Goal: Information Seeking & Learning: Learn about a topic

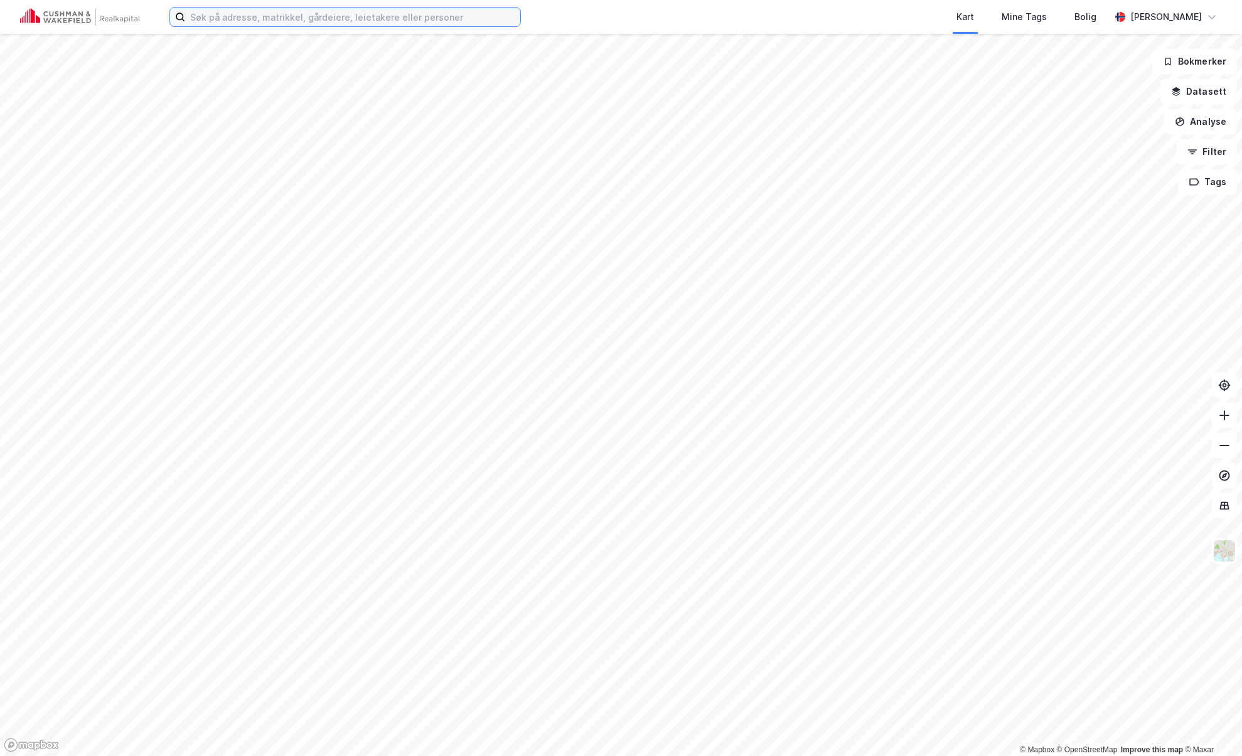
click at [272, 20] on input at bounding box center [352, 17] width 335 height 19
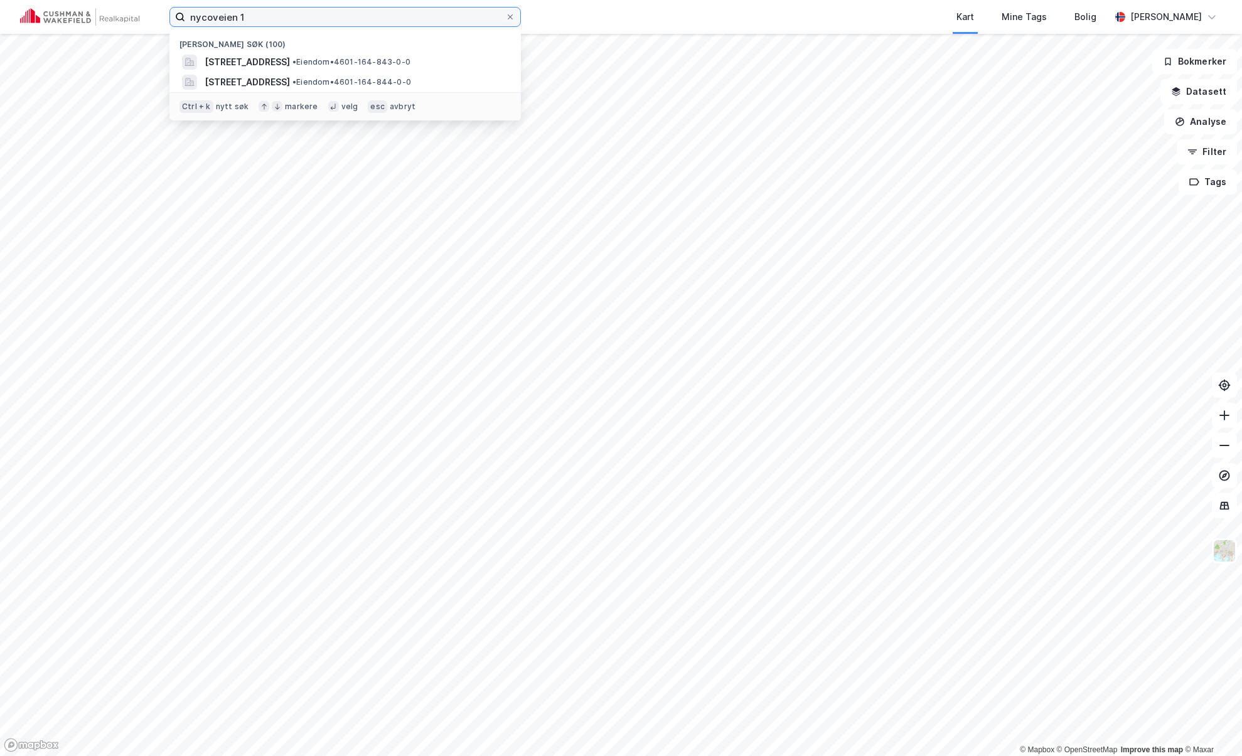
type input "nycoveien 1"
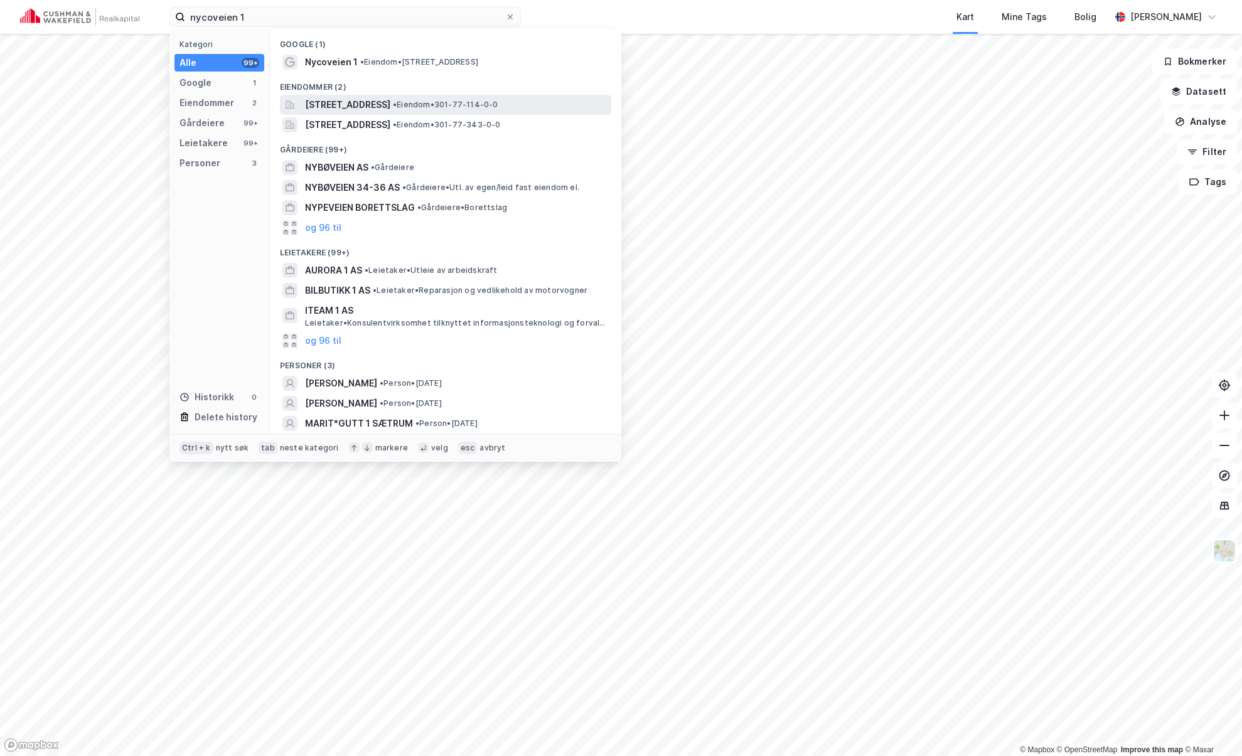
click at [475, 105] on span "• Eiendom • 301-77-114-0-0" at bounding box center [445, 105] width 105 height 10
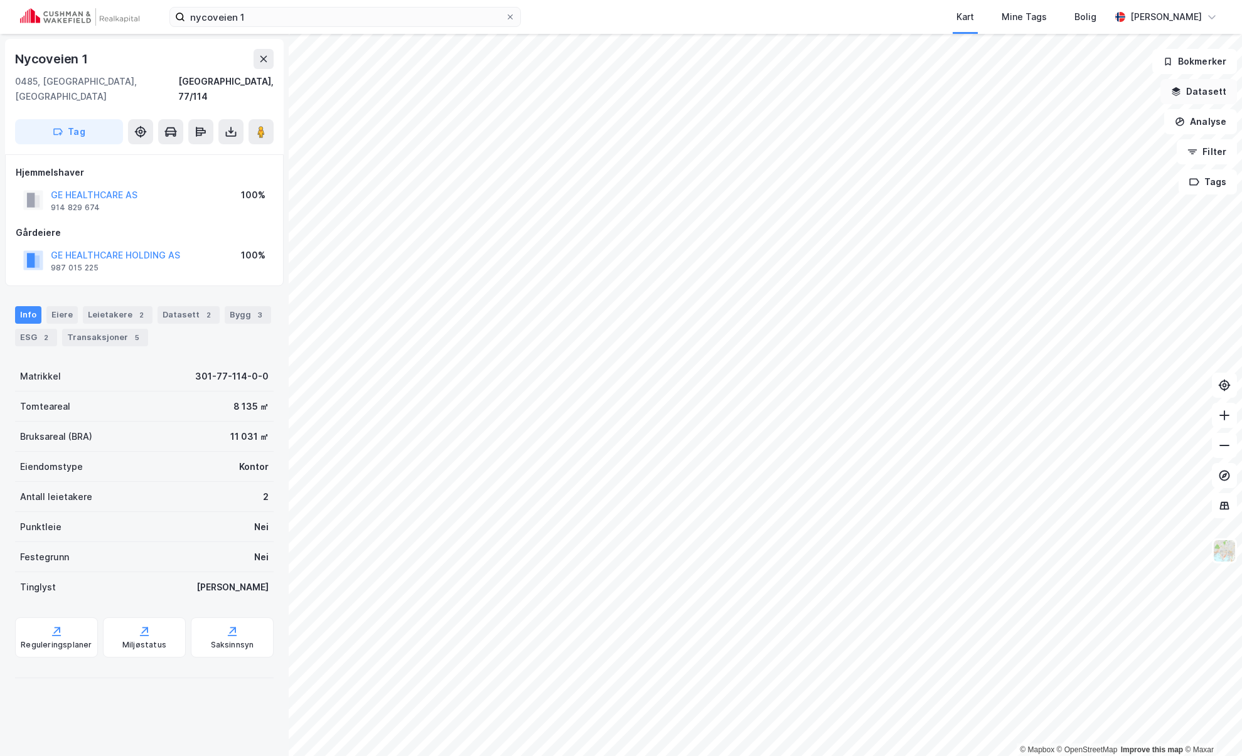
click at [1199, 90] on button "Datasett" at bounding box center [1198, 91] width 77 height 25
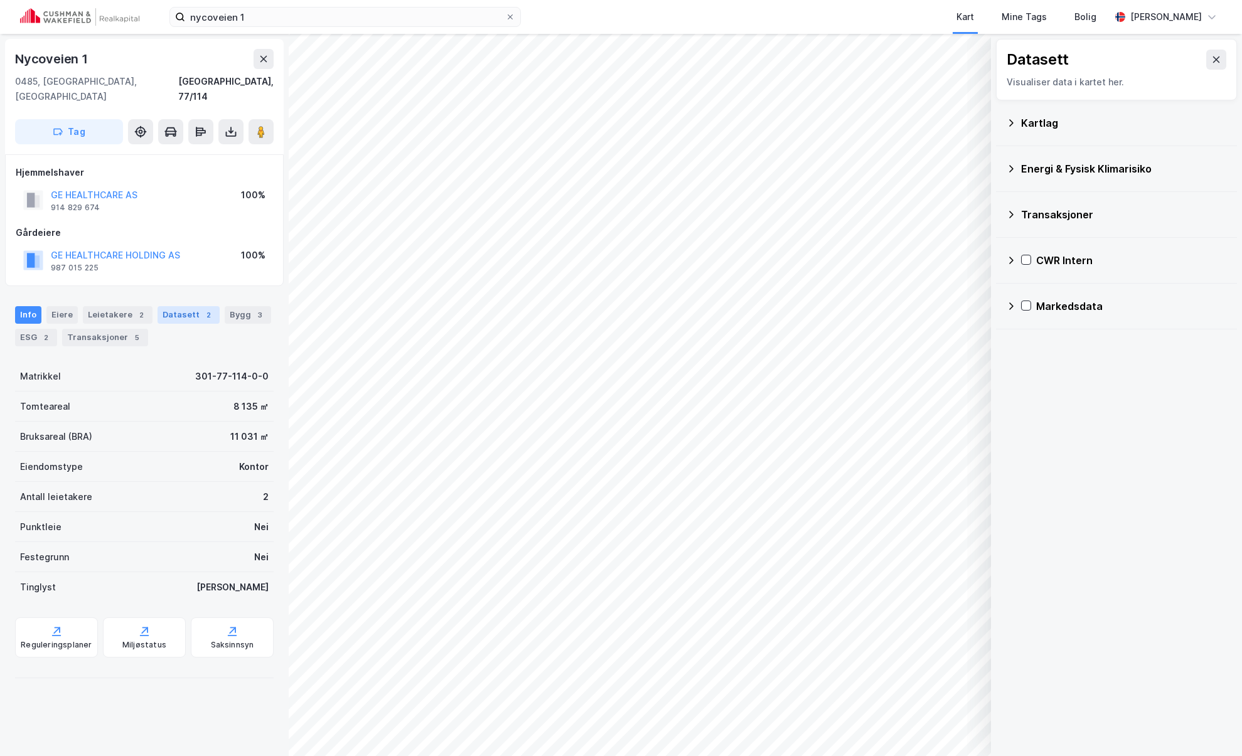
click at [176, 306] on div "Datasett 2" at bounding box center [189, 315] width 62 height 18
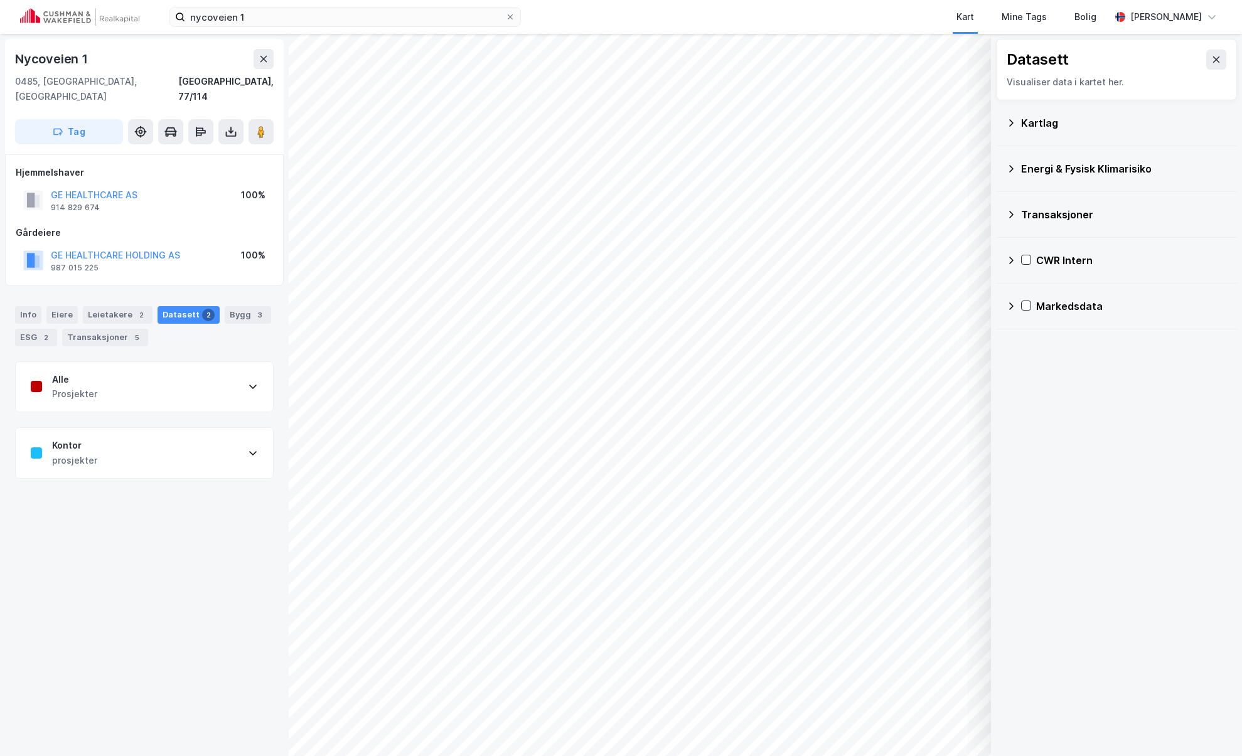
click at [232, 374] on div "Alle Prosjekter" at bounding box center [144, 387] width 257 height 50
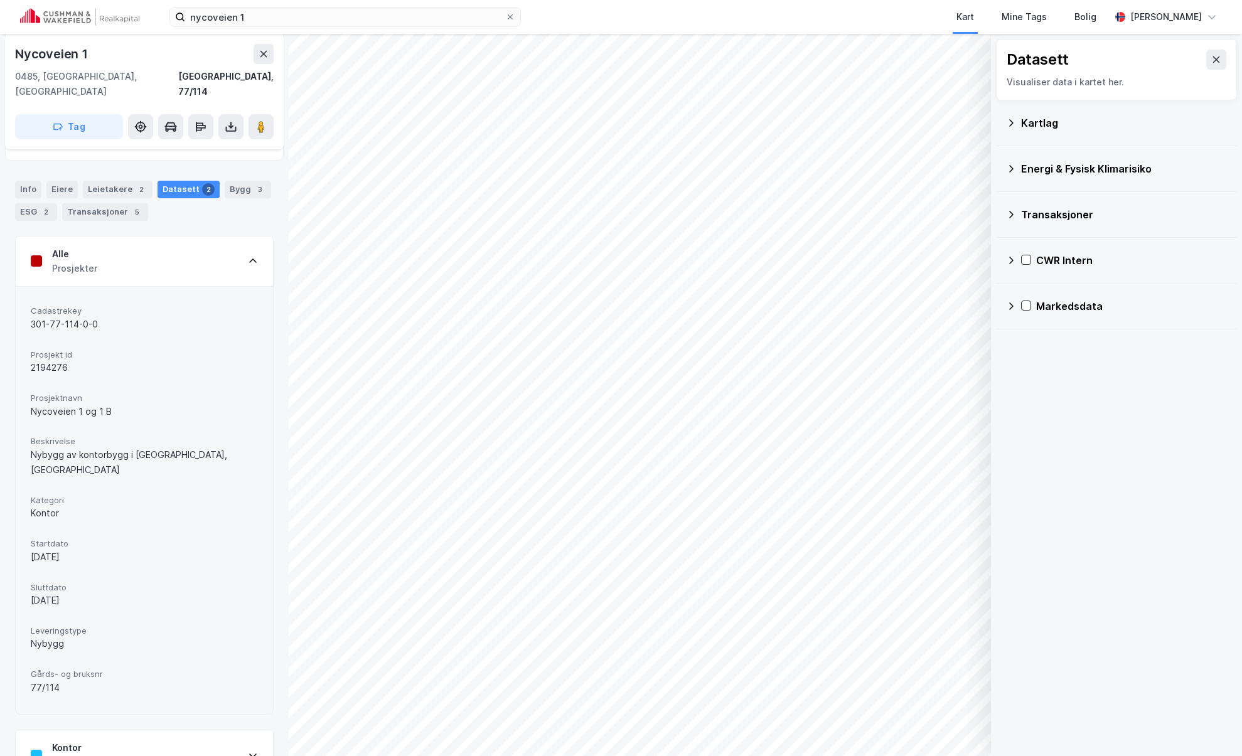
scroll to position [63, 0]
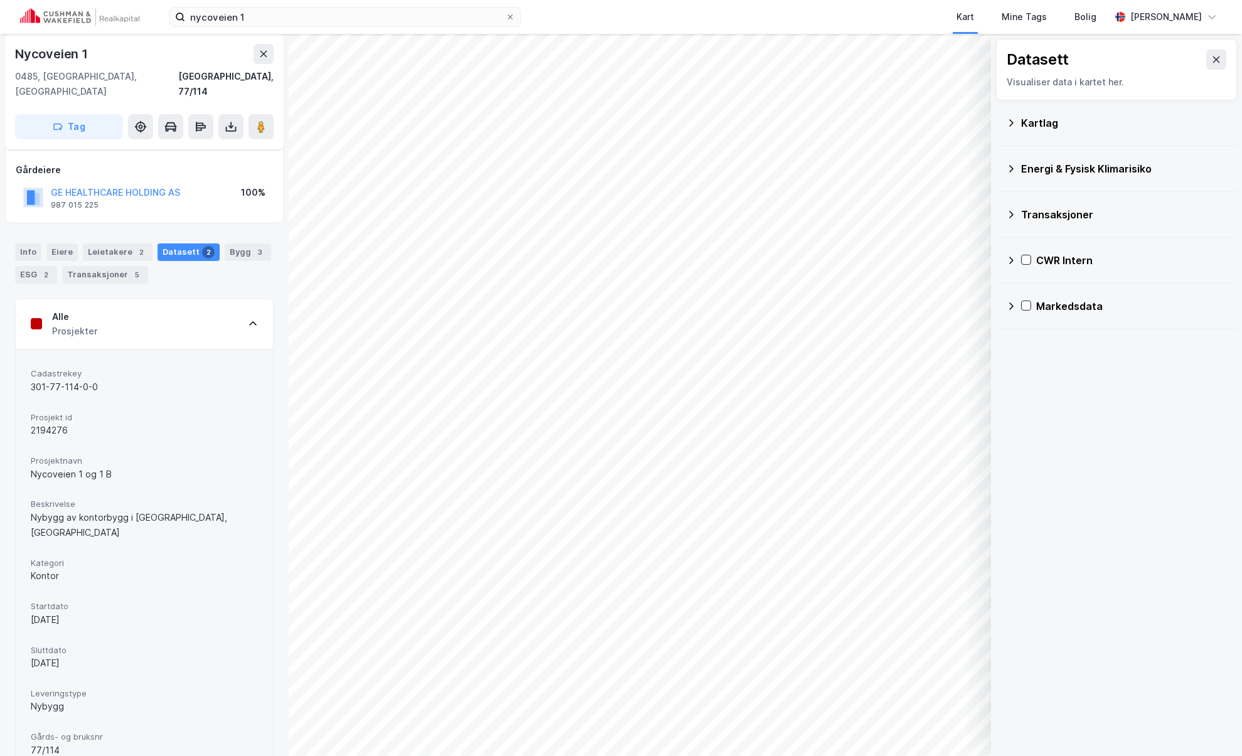
click at [223, 311] on div "Alle Prosjekter" at bounding box center [144, 324] width 257 height 50
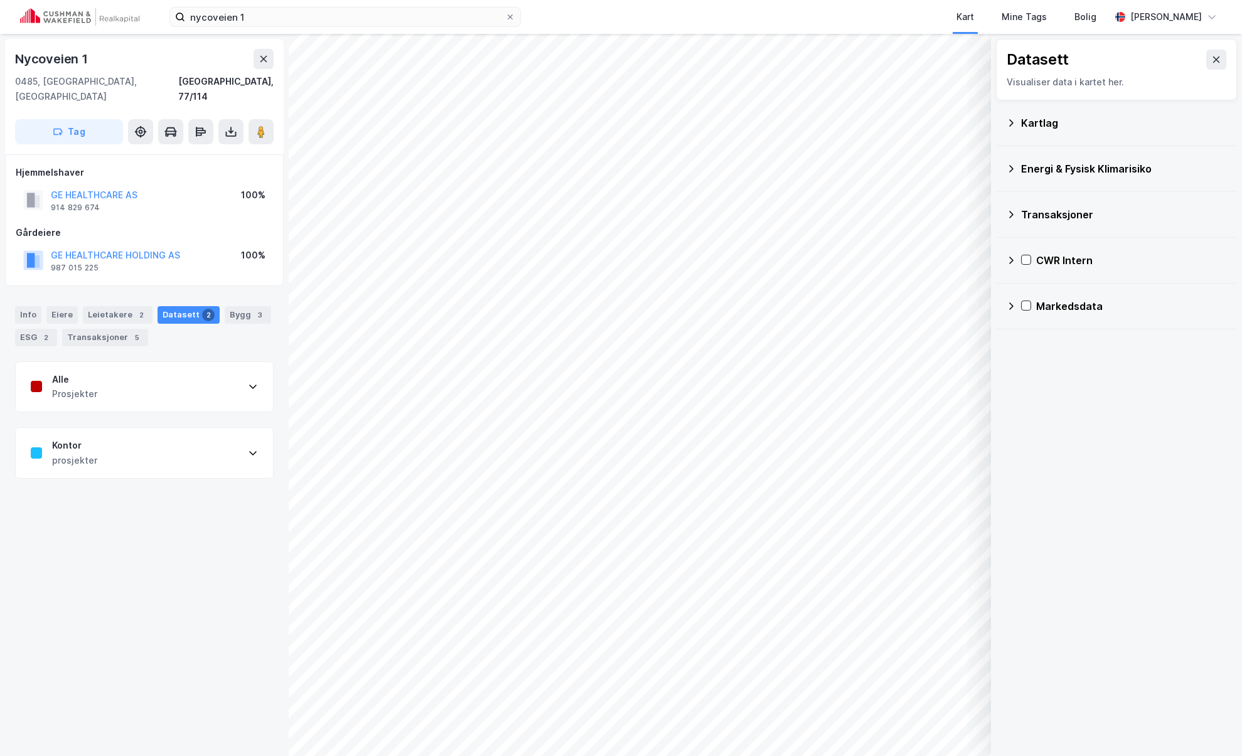
click at [213, 435] on div "Kontor prosjekter" at bounding box center [144, 453] width 257 height 50
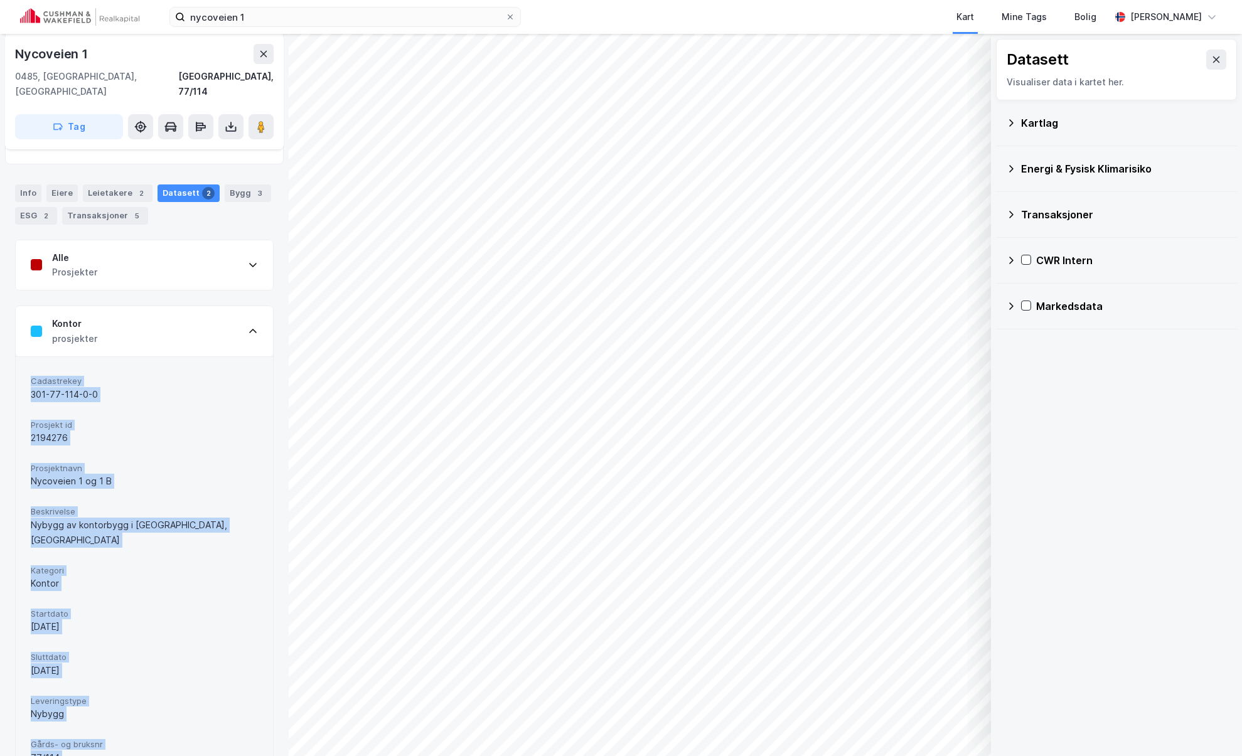
scroll to position [125, 0]
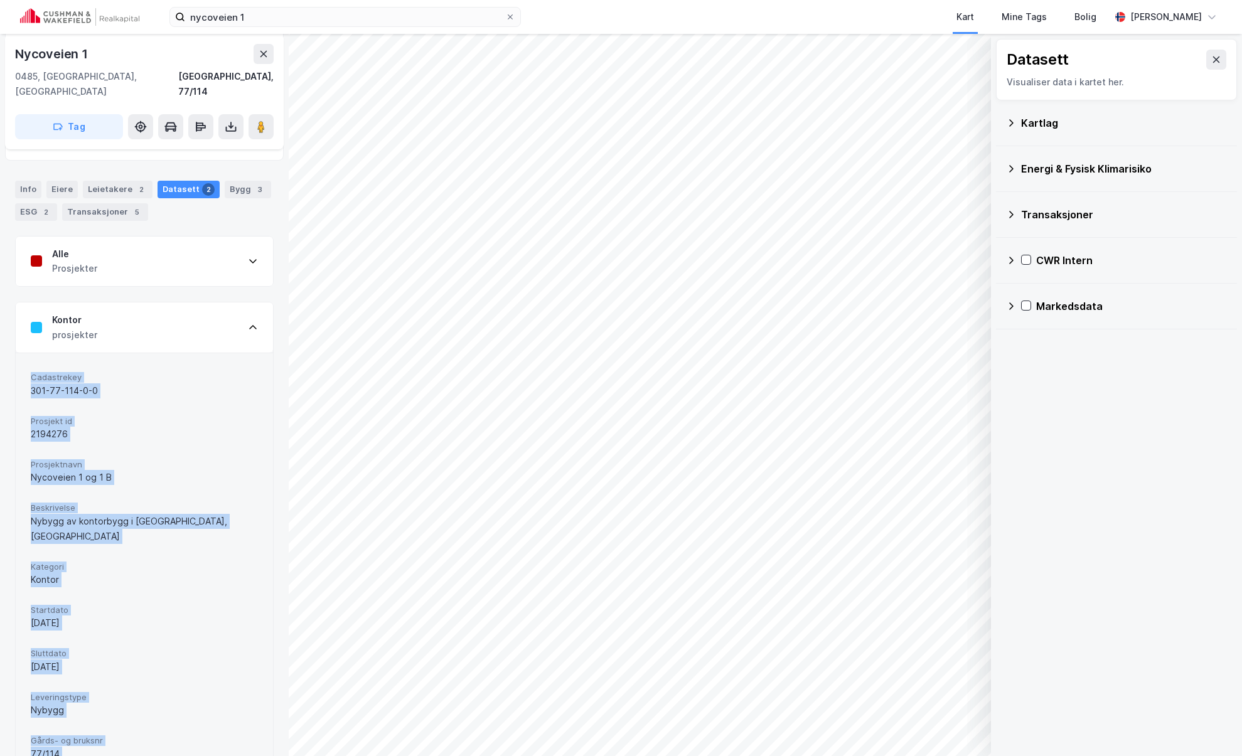
click at [173, 324] on div "Kontor prosjekter" at bounding box center [144, 327] width 257 height 50
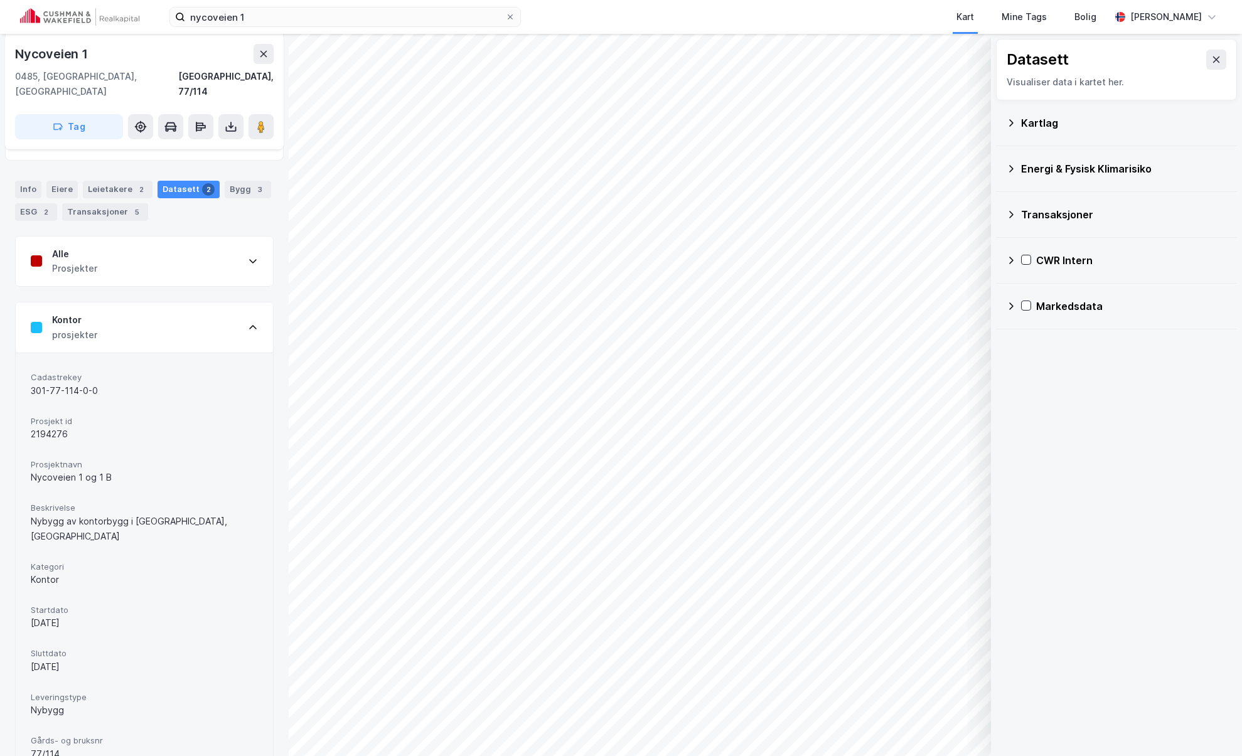
scroll to position [0, 0]
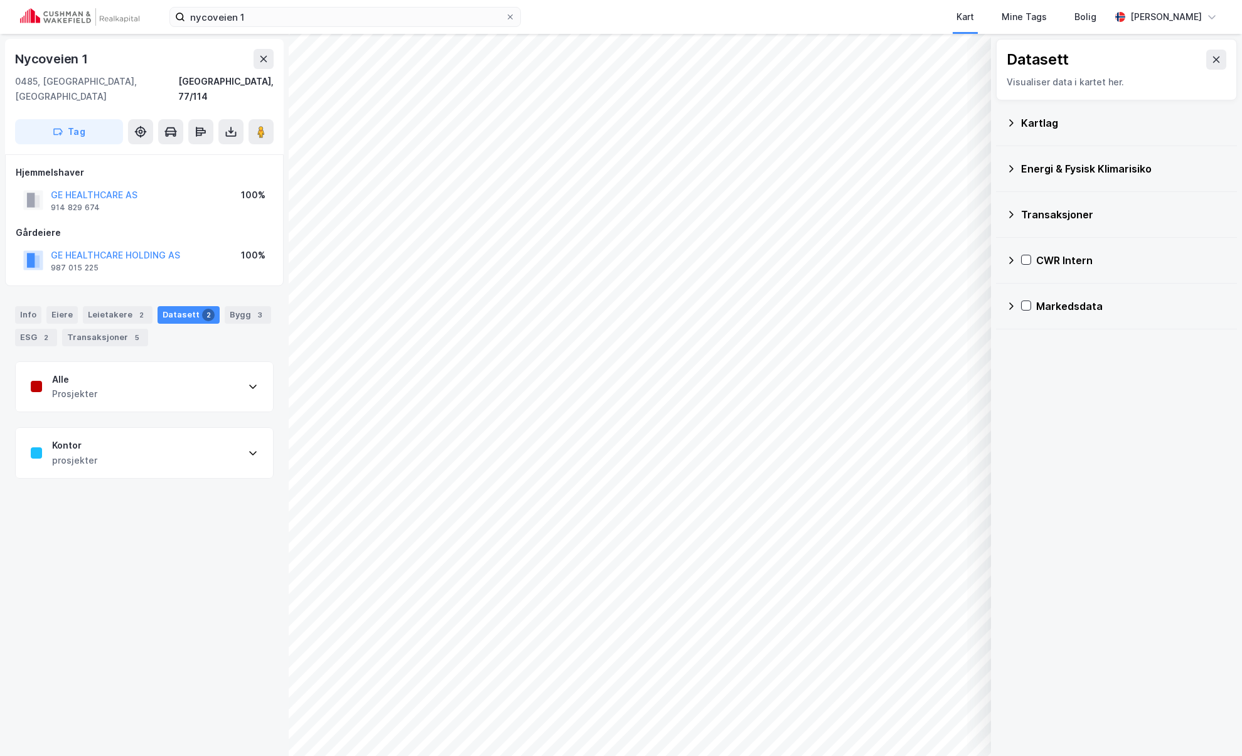
click at [1011, 260] on icon at bounding box center [1011, 260] width 10 height 10
click at [1041, 324] on icon at bounding box center [1042, 320] width 9 height 9
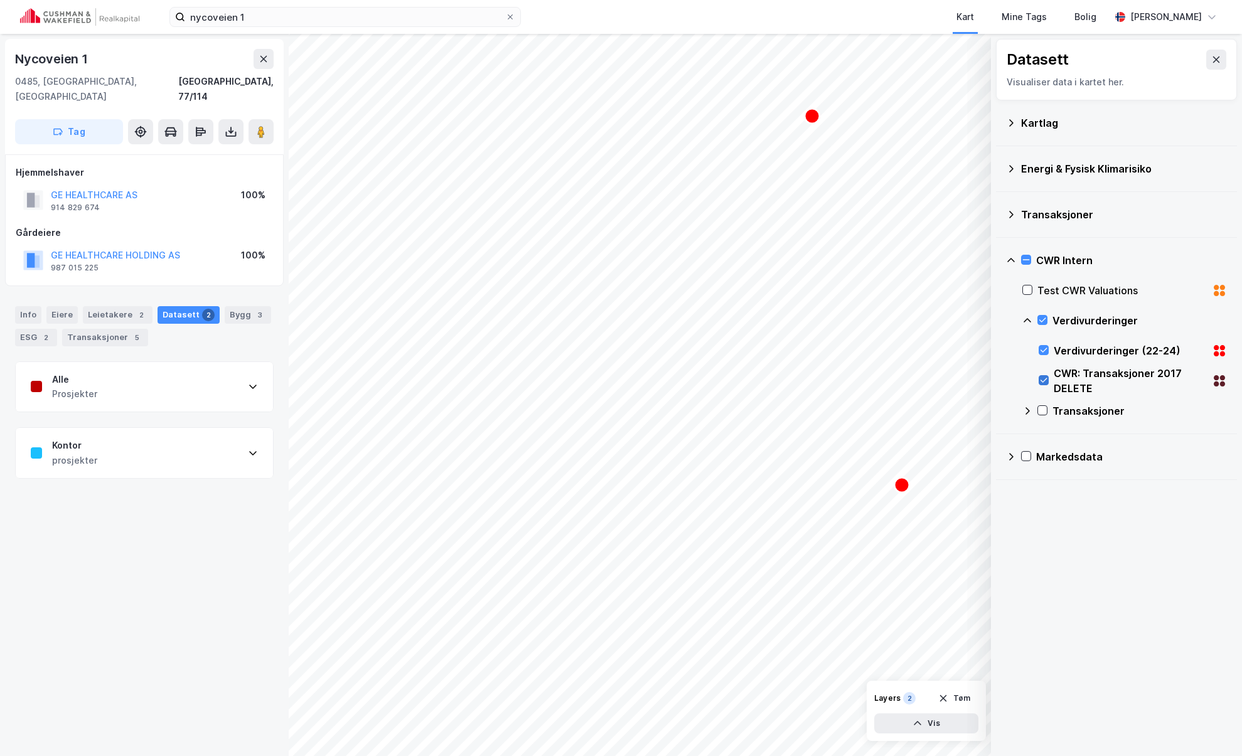
click at [1043, 381] on icon at bounding box center [1043, 380] width 9 height 9
click at [1045, 378] on icon at bounding box center [1043, 380] width 9 height 9
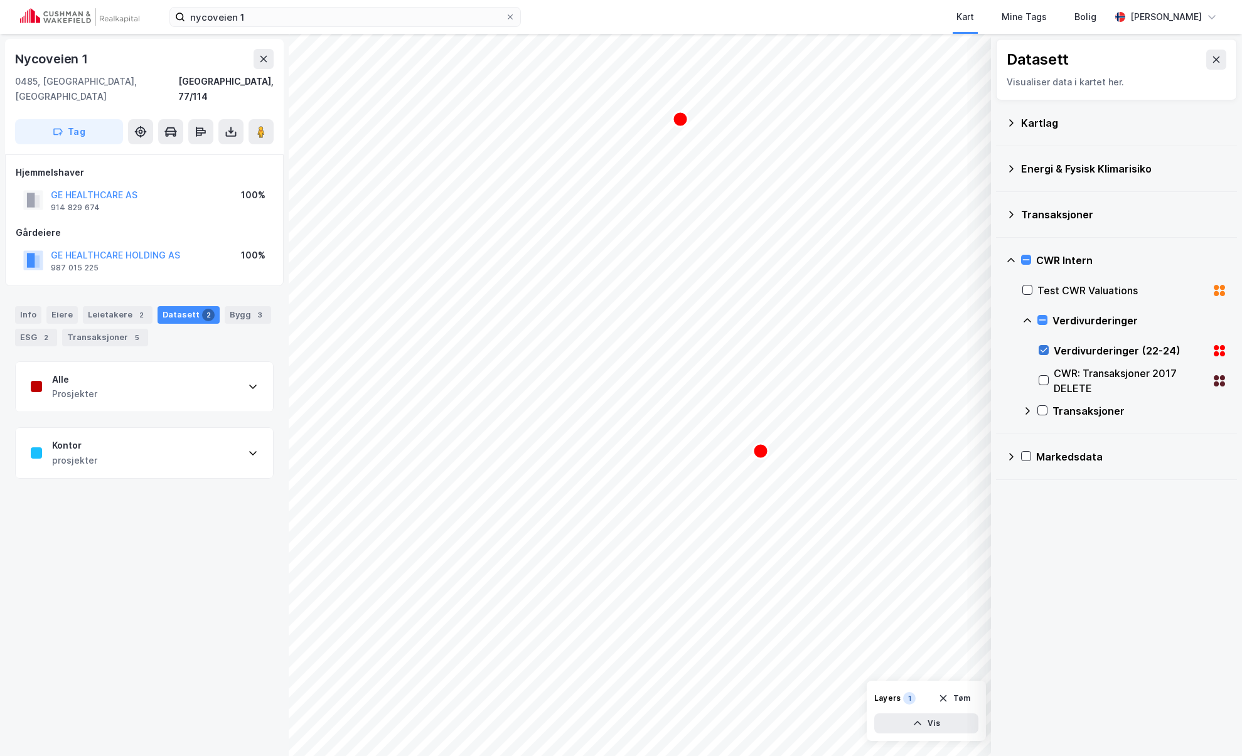
click at [1041, 351] on icon at bounding box center [1043, 350] width 7 height 4
click at [1026, 322] on icon at bounding box center [1027, 321] width 10 height 10
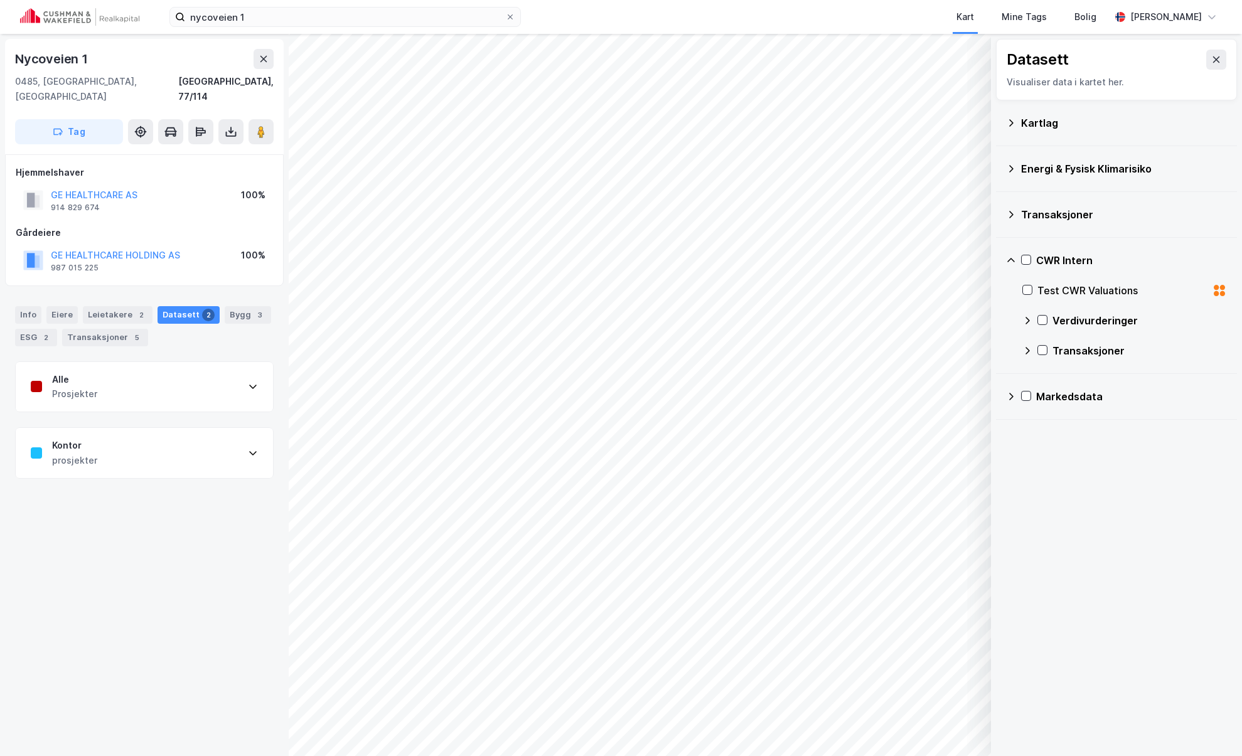
click at [1014, 260] on icon at bounding box center [1011, 260] width 10 height 10
click at [1018, 216] on div "Transaksjoner" at bounding box center [1116, 215] width 221 height 30
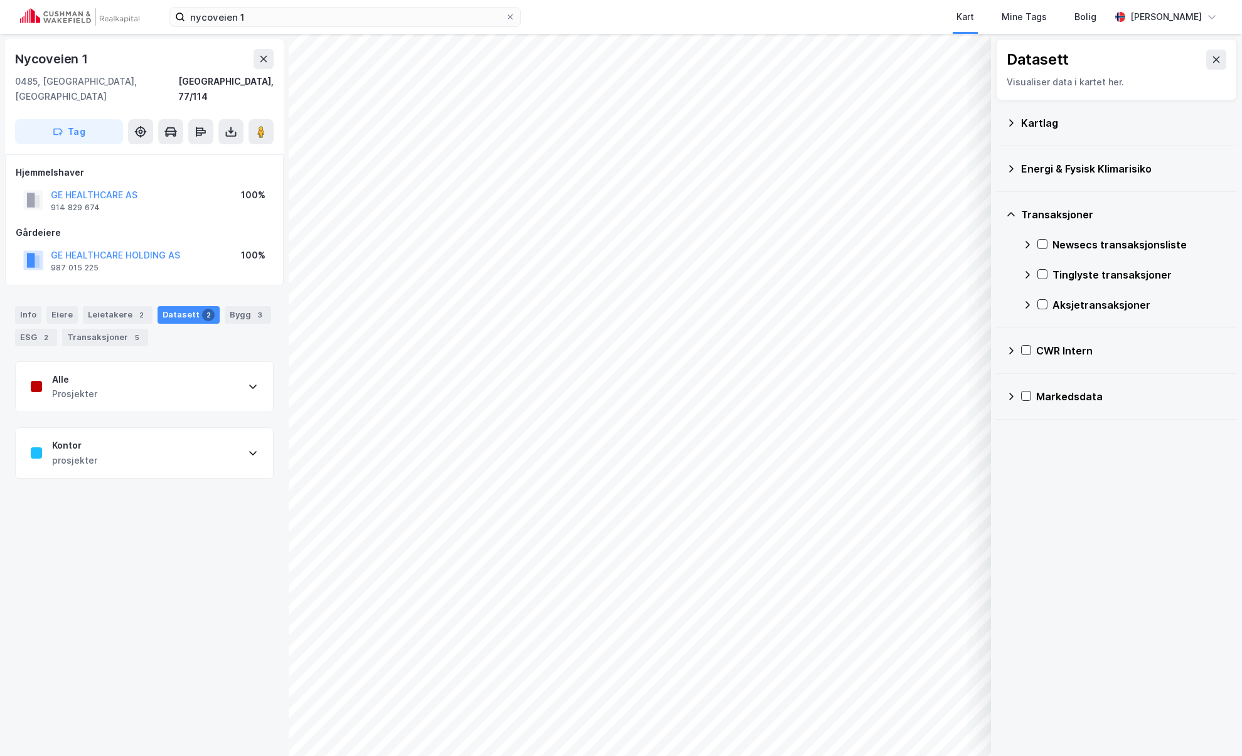
click at [1040, 217] on div "Transaksjoner" at bounding box center [1124, 214] width 206 height 15
click at [1005, 262] on div "CWR Intern" at bounding box center [1116, 261] width 241 height 46
click at [1009, 261] on icon at bounding box center [1011, 260] width 10 height 10
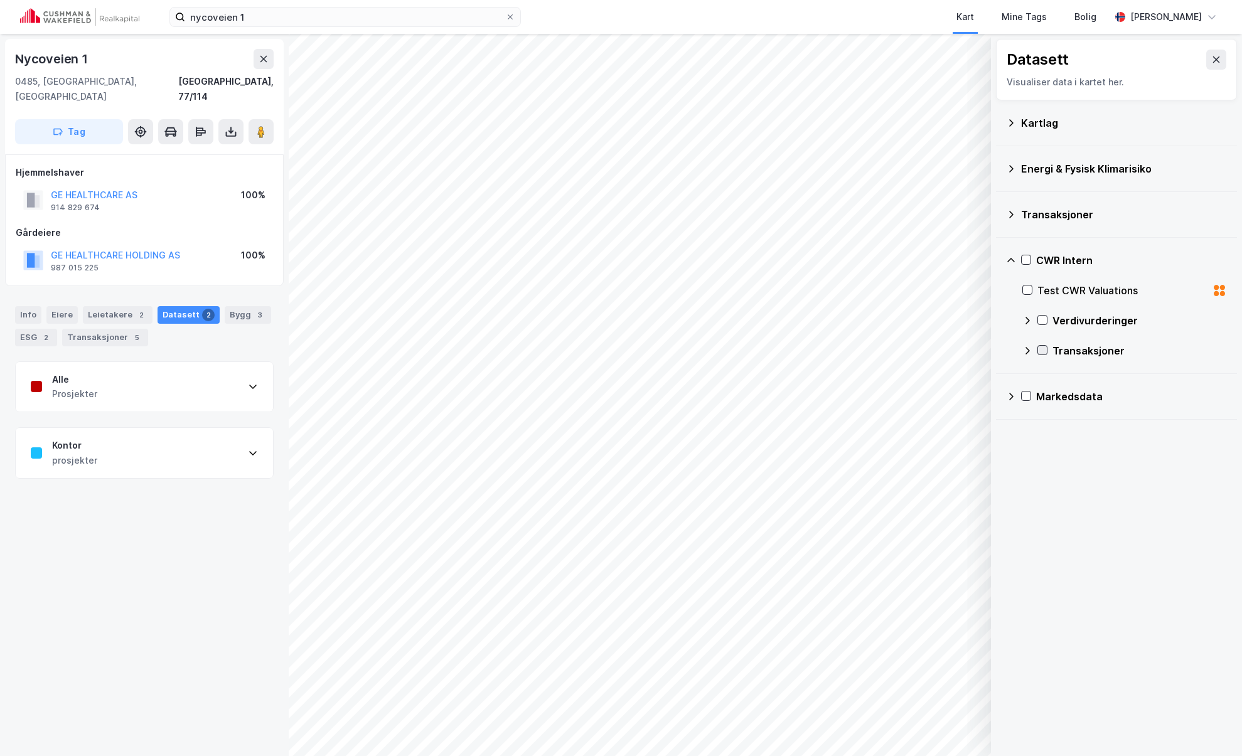
click at [1042, 353] on icon at bounding box center [1042, 350] width 9 height 9
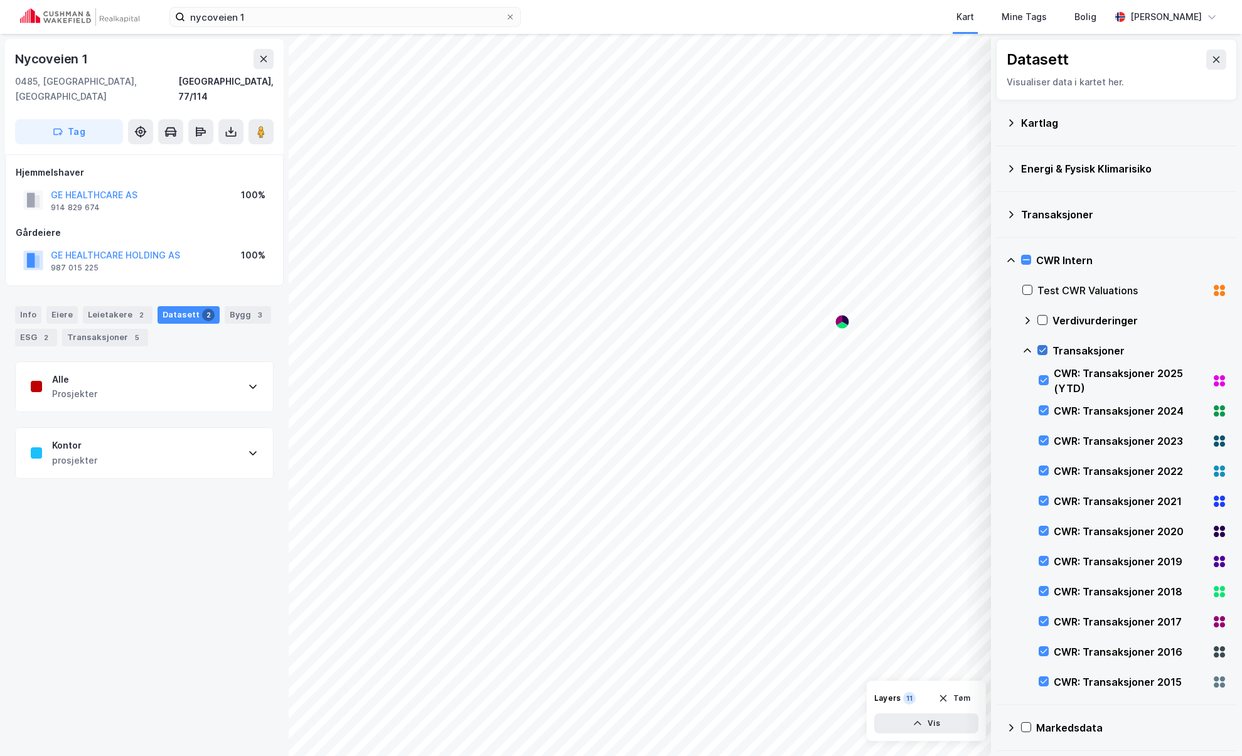
click at [1042, 351] on icon at bounding box center [1042, 350] width 9 height 9
click at [1040, 372] on div "CWR: Transaksjoner 2025 (YTD)" at bounding box center [1133, 381] width 188 height 30
click at [1043, 375] on div "CWR: Transaksjoner 2025 (YTD)" at bounding box center [1133, 381] width 188 height 30
click at [1024, 351] on icon at bounding box center [1027, 350] width 8 height 4
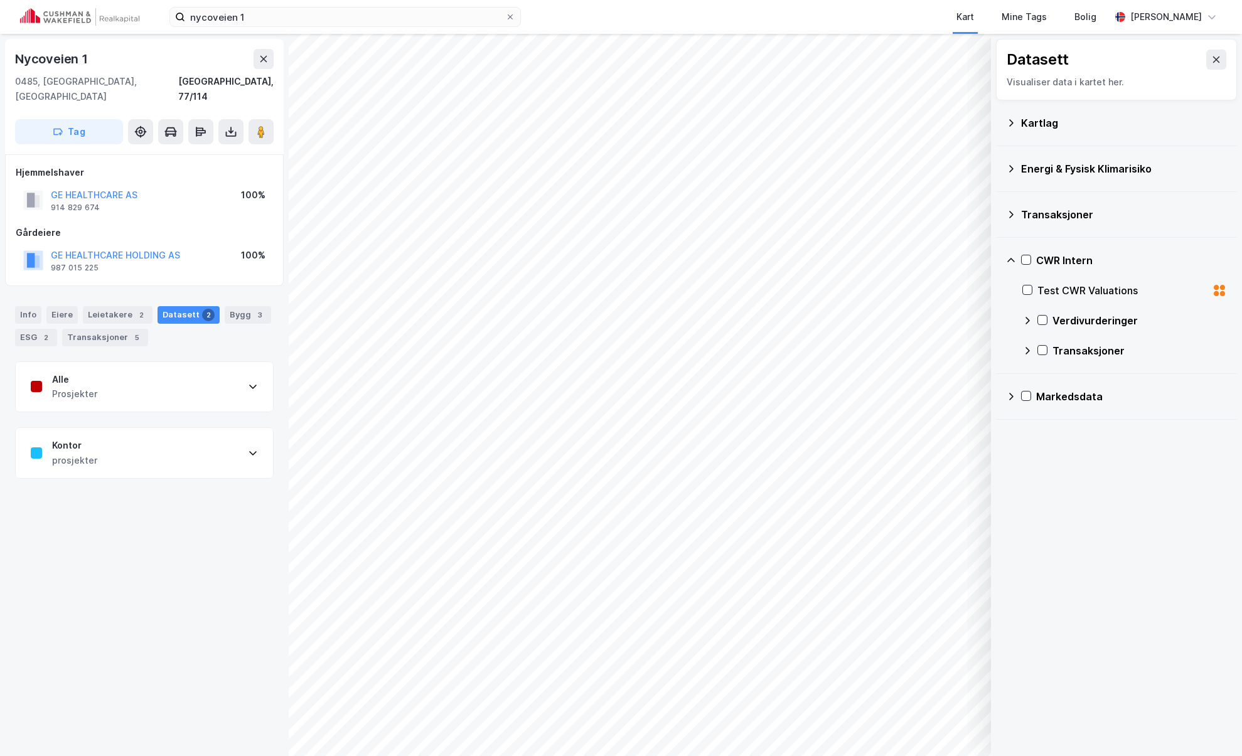
click at [1030, 319] on icon at bounding box center [1027, 321] width 10 height 10
click at [165, 380] on div "Alle Prosjekter" at bounding box center [144, 387] width 257 height 50
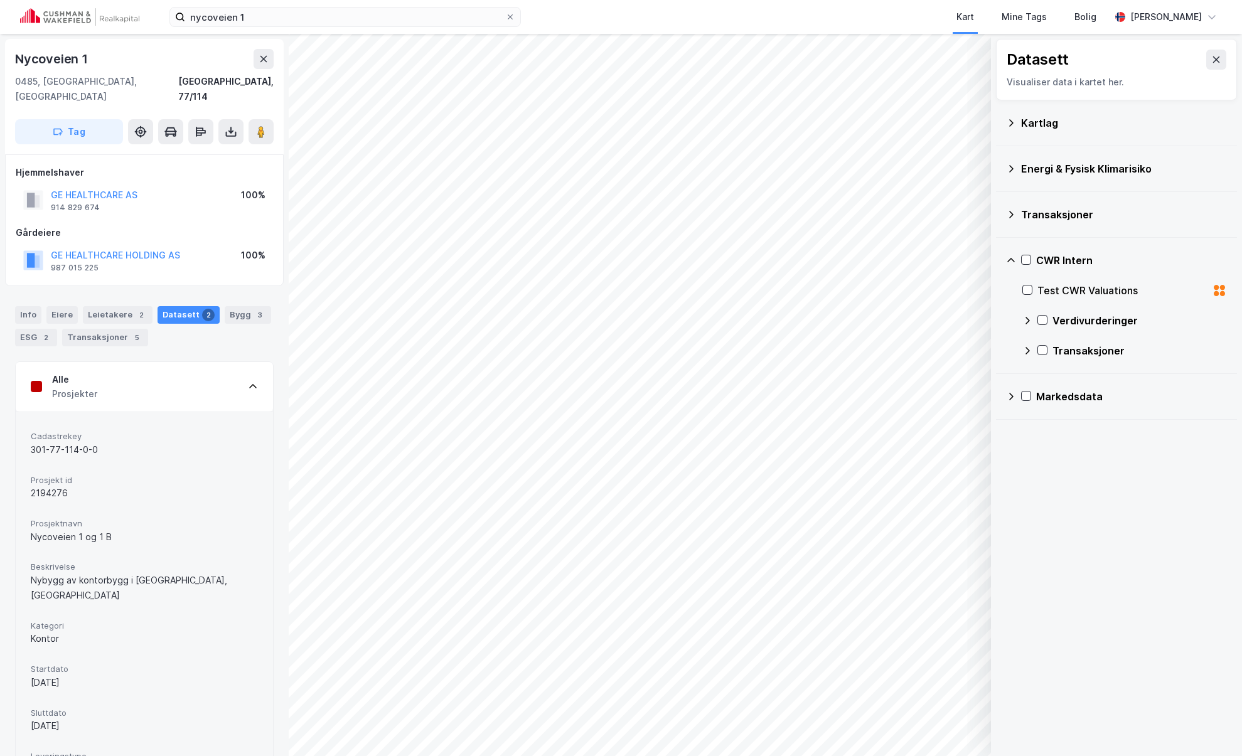
click at [227, 367] on div "Alle Prosjekter" at bounding box center [144, 387] width 257 height 50
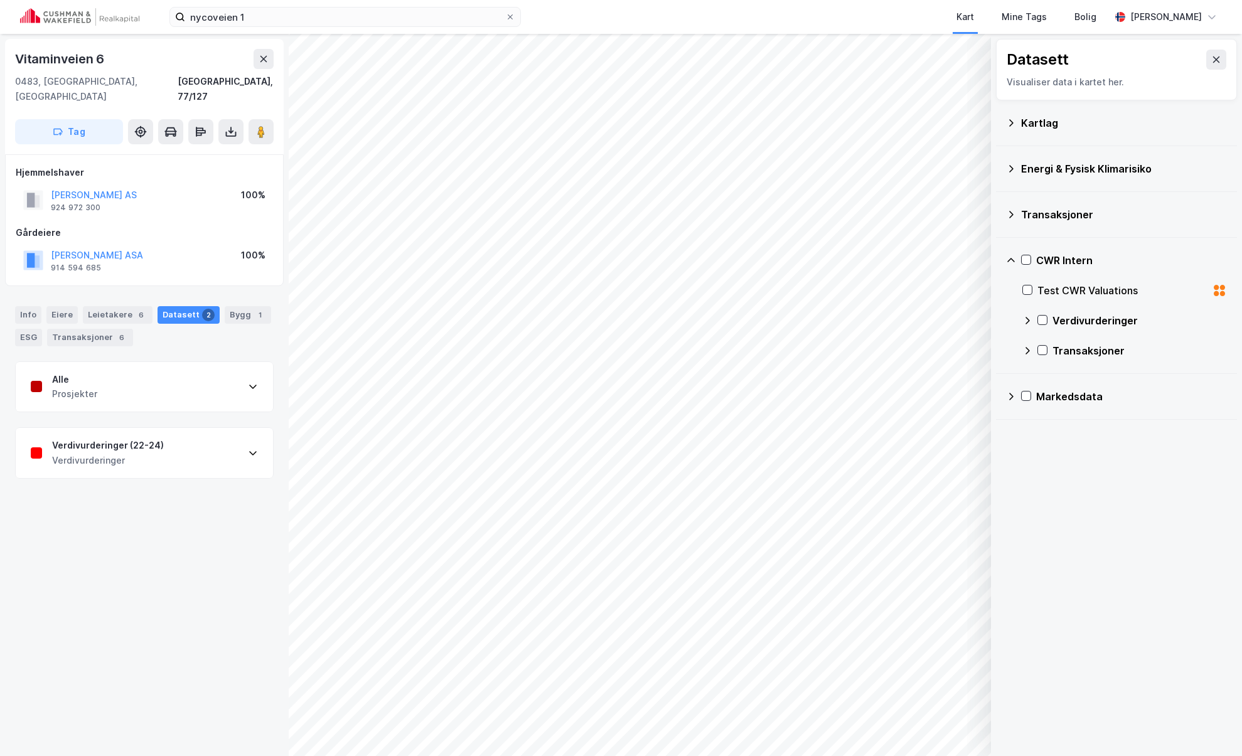
click at [178, 432] on div "Verdivurderinger (22-24) Verdivurderinger" at bounding box center [144, 453] width 257 height 50
click at [198, 435] on div "Verdivurderinger (22-24) Verdivurderinger" at bounding box center [144, 453] width 257 height 50
click at [199, 434] on div "Verdivurderinger (22-24) Verdivurderinger" at bounding box center [144, 453] width 257 height 50
click at [223, 436] on div "Verdivurderinger (22-24) Verdivurderinger" at bounding box center [144, 453] width 257 height 50
click at [223, 437] on div "Verdivurderinger (22-24) Verdivurderinger" at bounding box center [144, 453] width 257 height 50
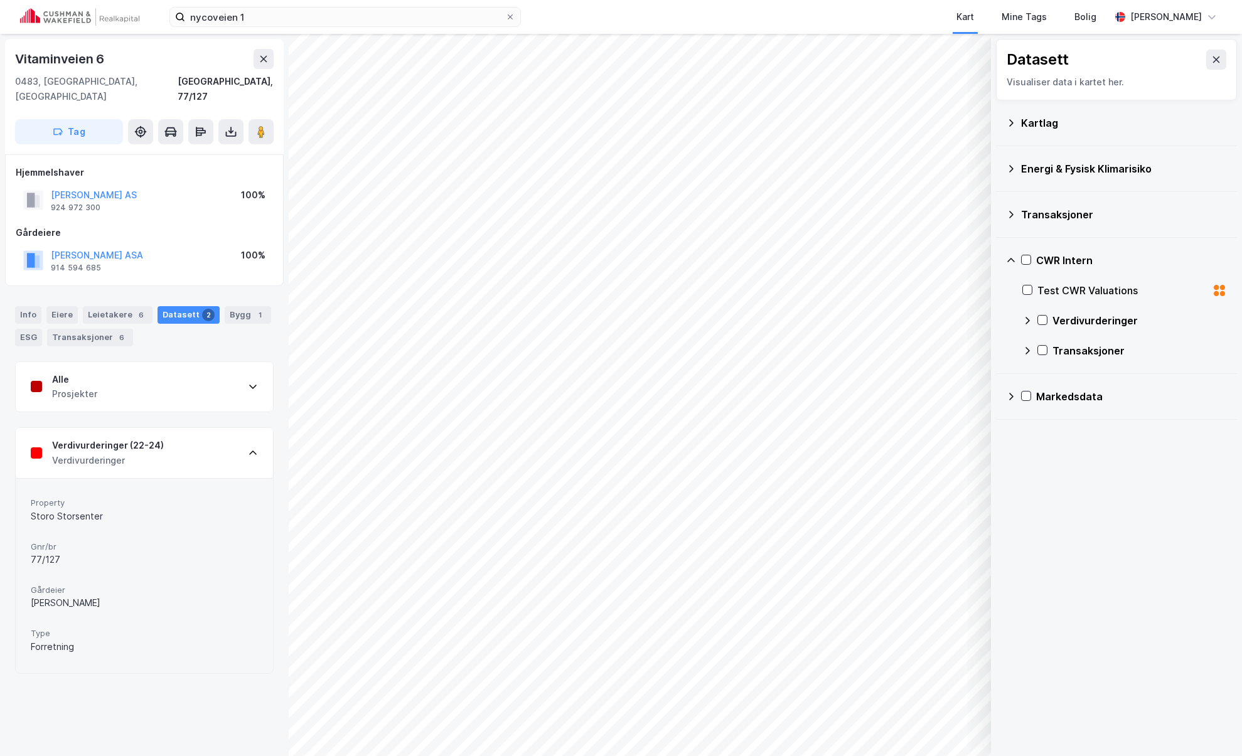
click at [223, 437] on div "Verdivurderinger (22-24) Verdivurderinger" at bounding box center [144, 453] width 257 height 50
